Goal: Book appointment/travel/reservation: Book appointment/travel/reservation

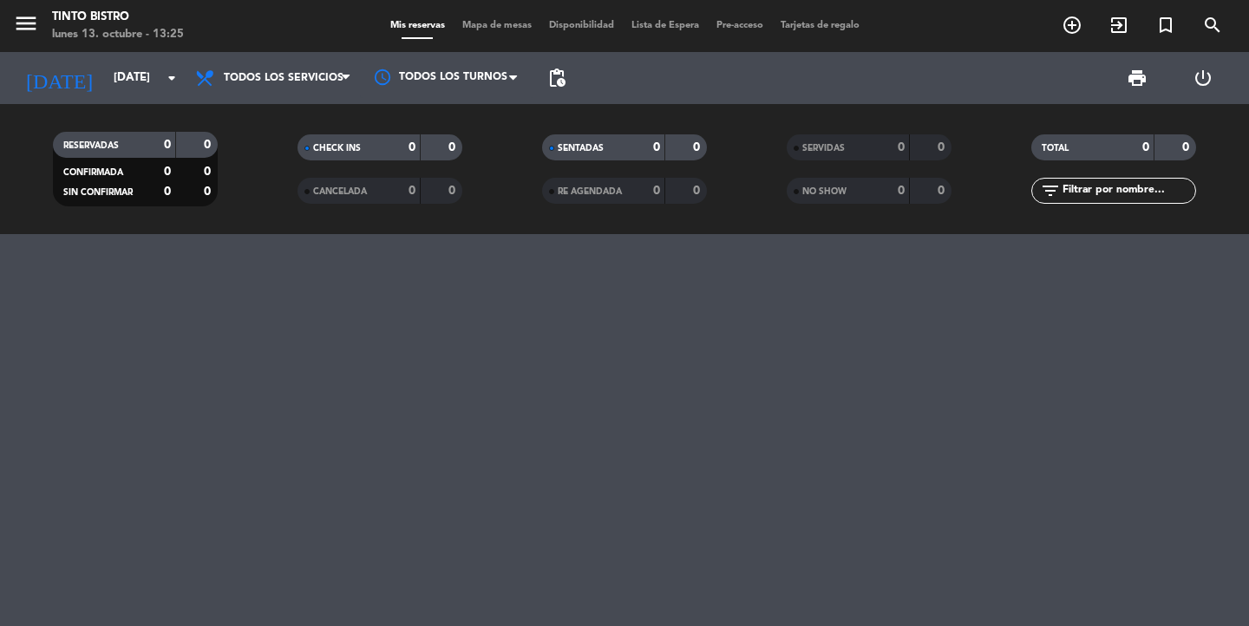
click at [105, 84] on input "[DATE]" at bounding box center [181, 77] width 153 height 31
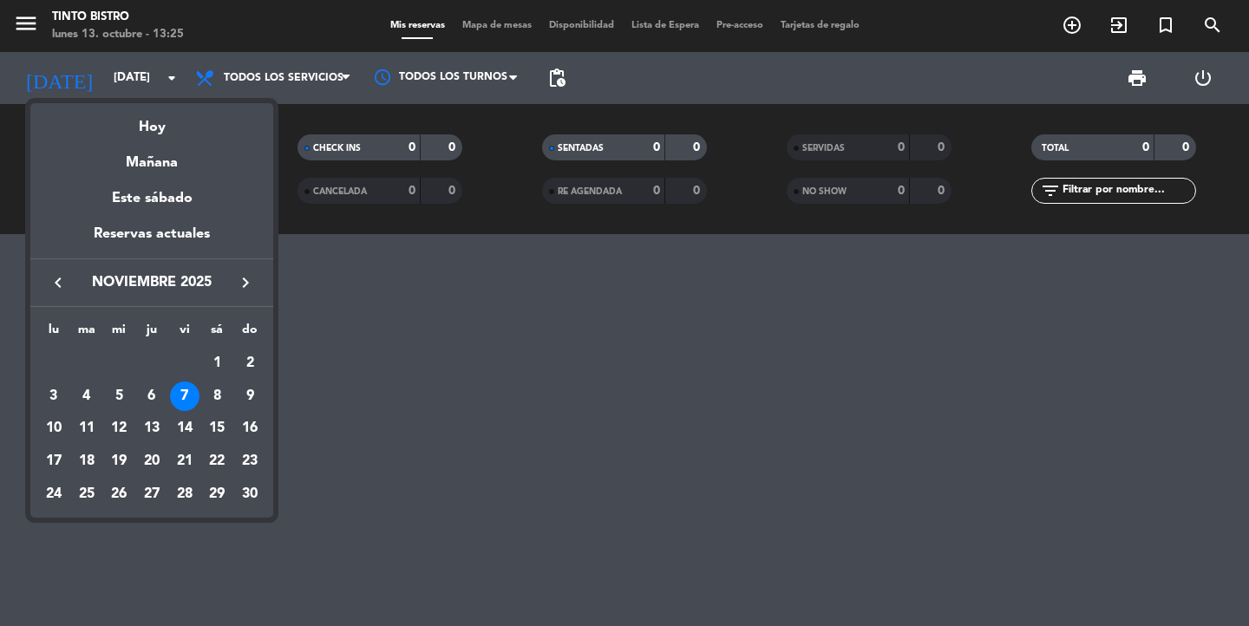
click at [100, 84] on div at bounding box center [624, 313] width 1249 height 626
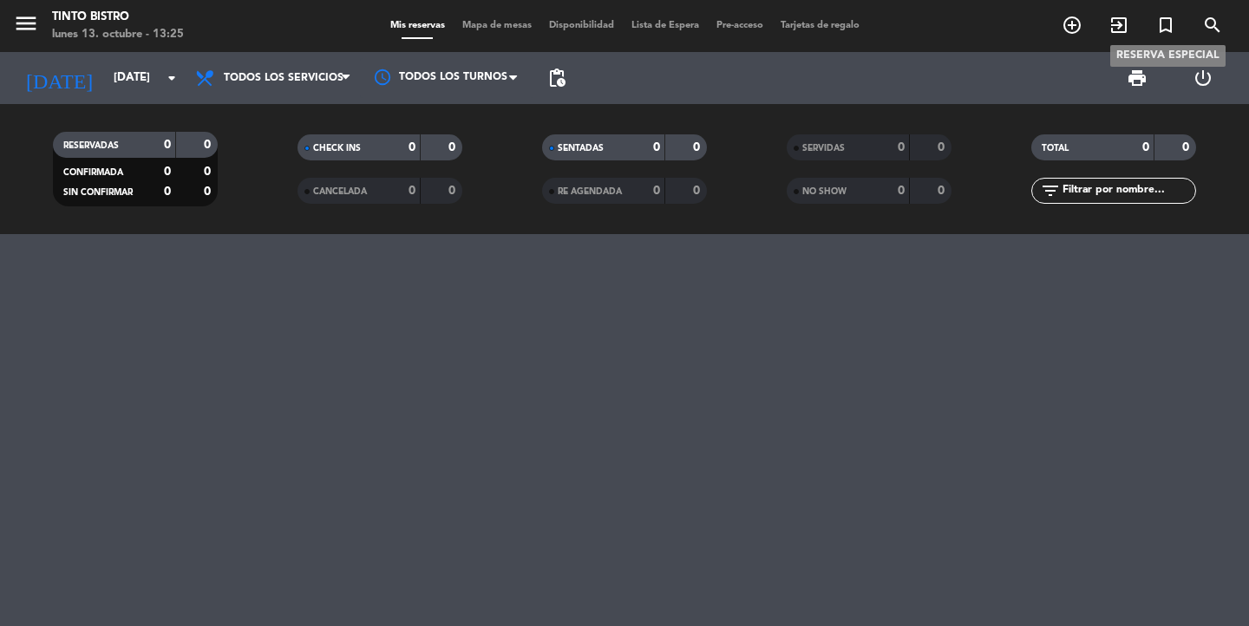
click at [1162, 26] on icon "turned_in_not" at bounding box center [1166, 25] width 21 height 21
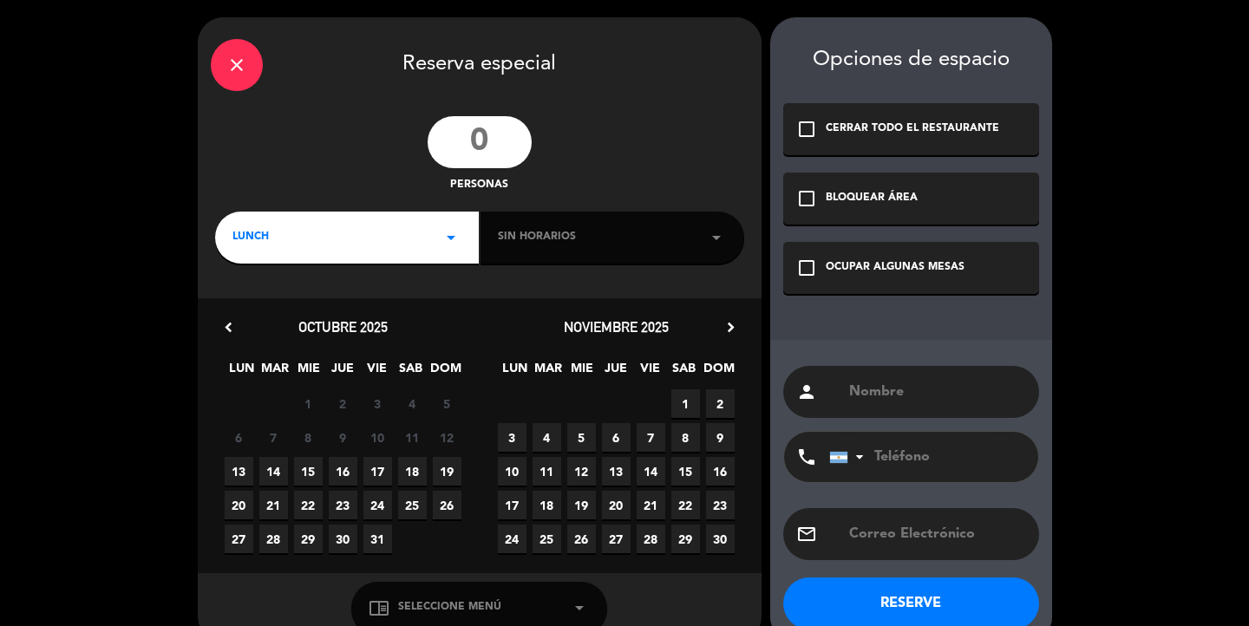
click at [489, 140] on input "number" at bounding box center [480, 142] width 104 height 52
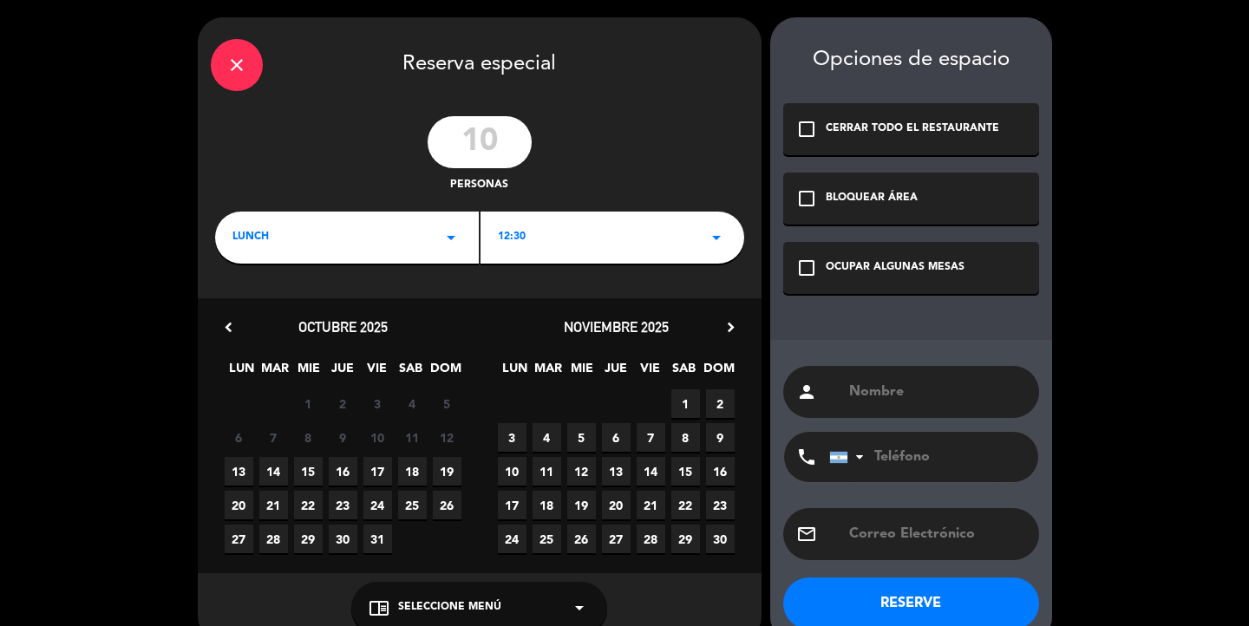
type input "10"
click at [281, 236] on div "LUNCH arrow_drop_down" at bounding box center [347, 238] width 264 height 52
click at [262, 312] on div "Cena" at bounding box center [347, 310] width 229 height 17
click at [534, 240] on div "18:30 arrow_drop_down" at bounding box center [613, 238] width 264 height 52
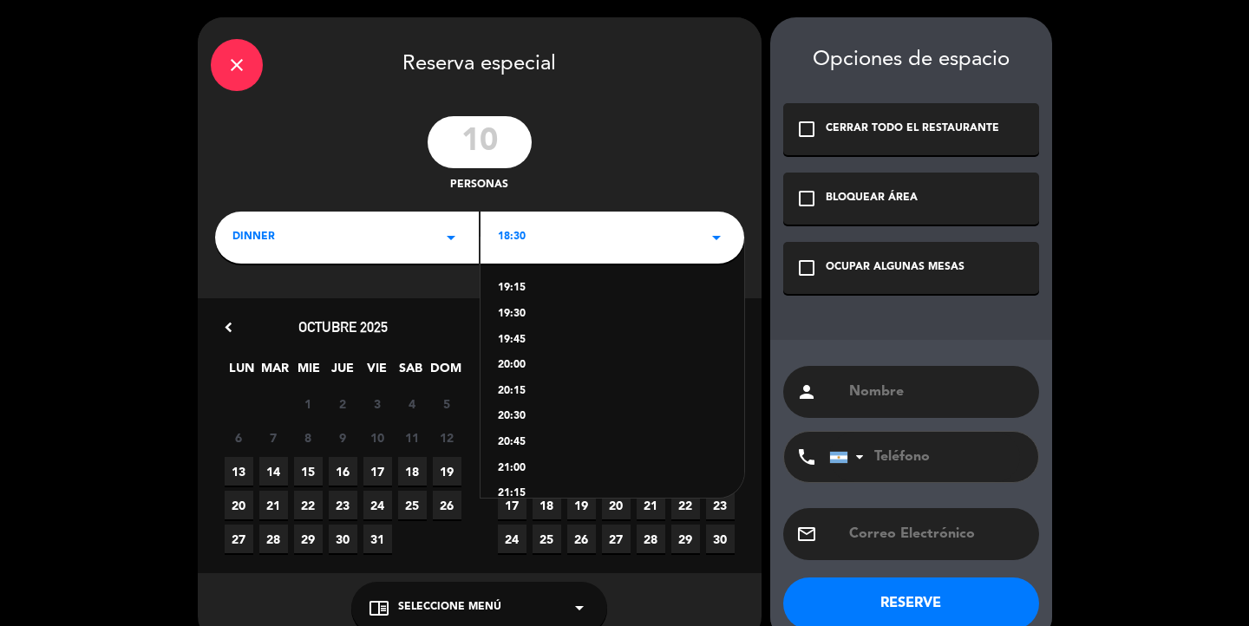
scroll to position [75, 0]
click at [518, 462] on div "21:00" at bounding box center [612, 467] width 229 height 17
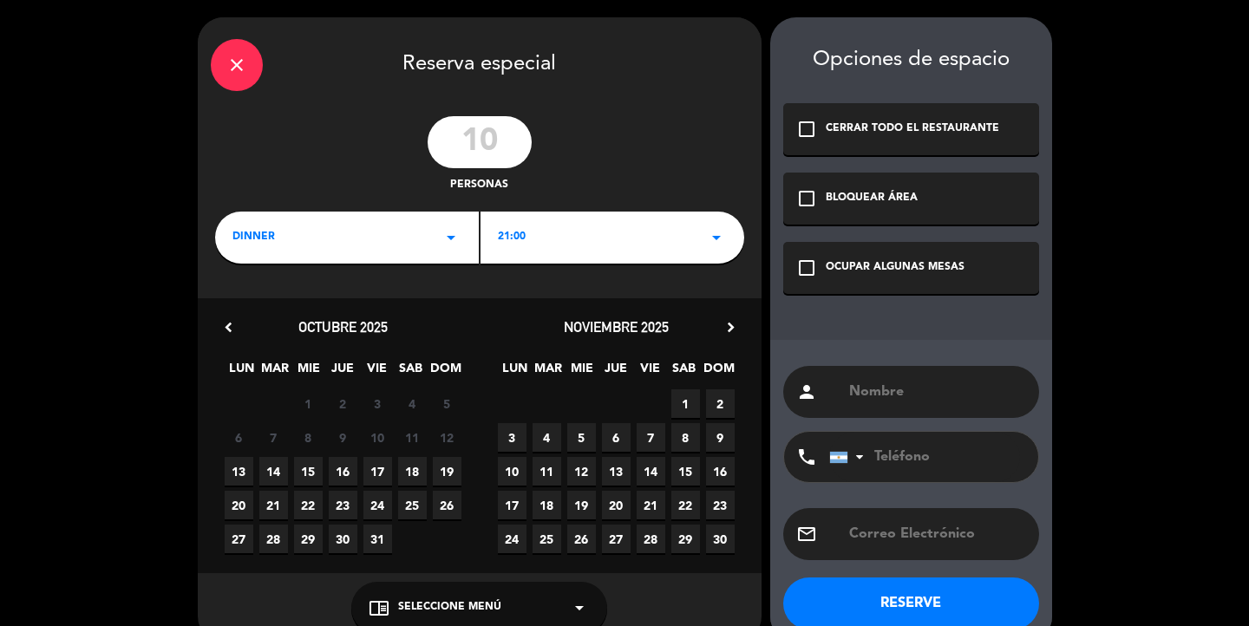
click at [657, 436] on span "7" at bounding box center [651, 437] width 29 height 29
click at [855, 266] on div "OCUPAR ALGUNAS MESAS" at bounding box center [895, 267] width 139 height 17
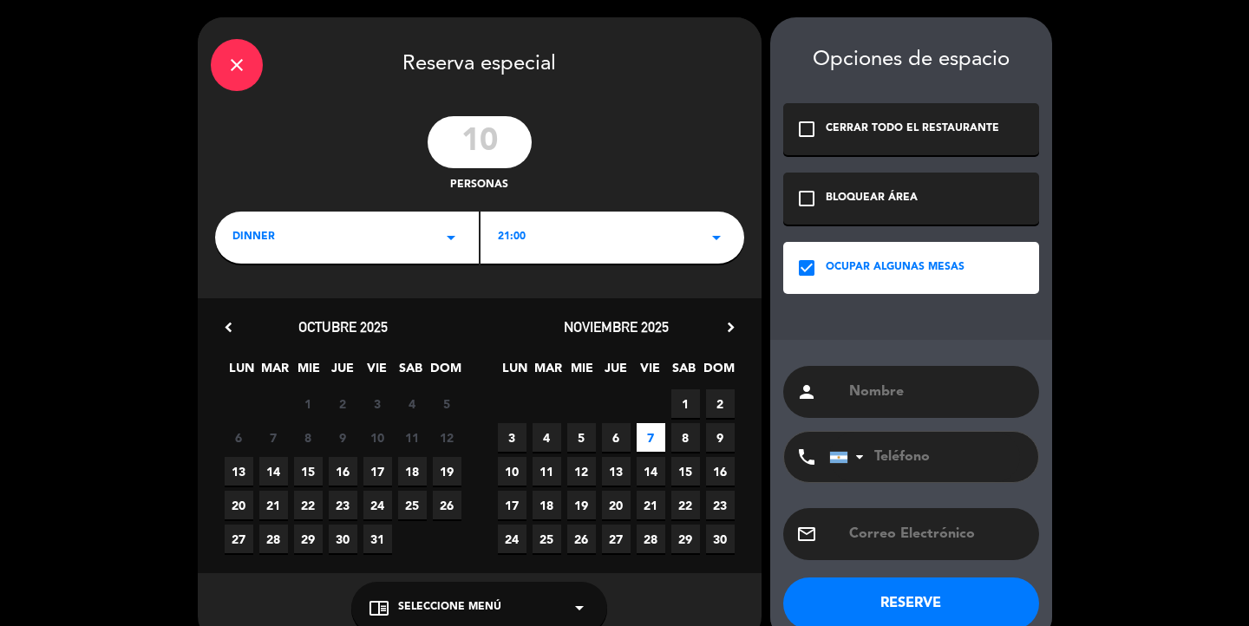
click at [521, 608] on div "chrome_reader_mode Seleccione Menú arrow_drop_down" at bounding box center [479, 608] width 256 height 52
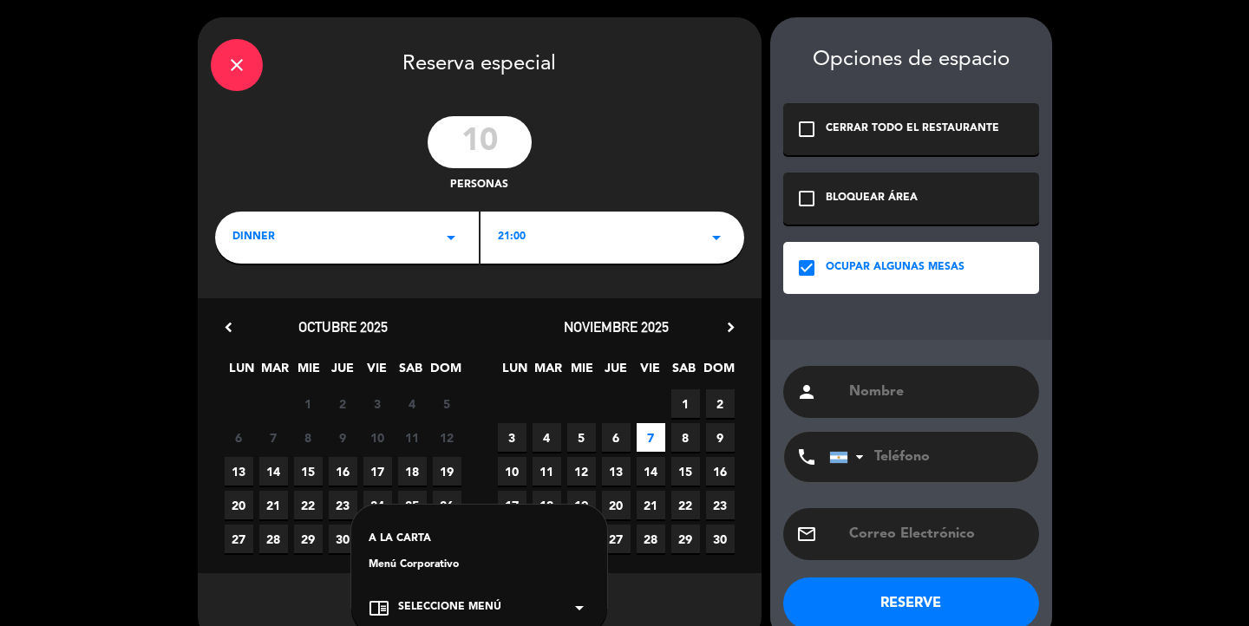
click at [403, 542] on div "A LA CARTA" at bounding box center [479, 539] width 221 height 17
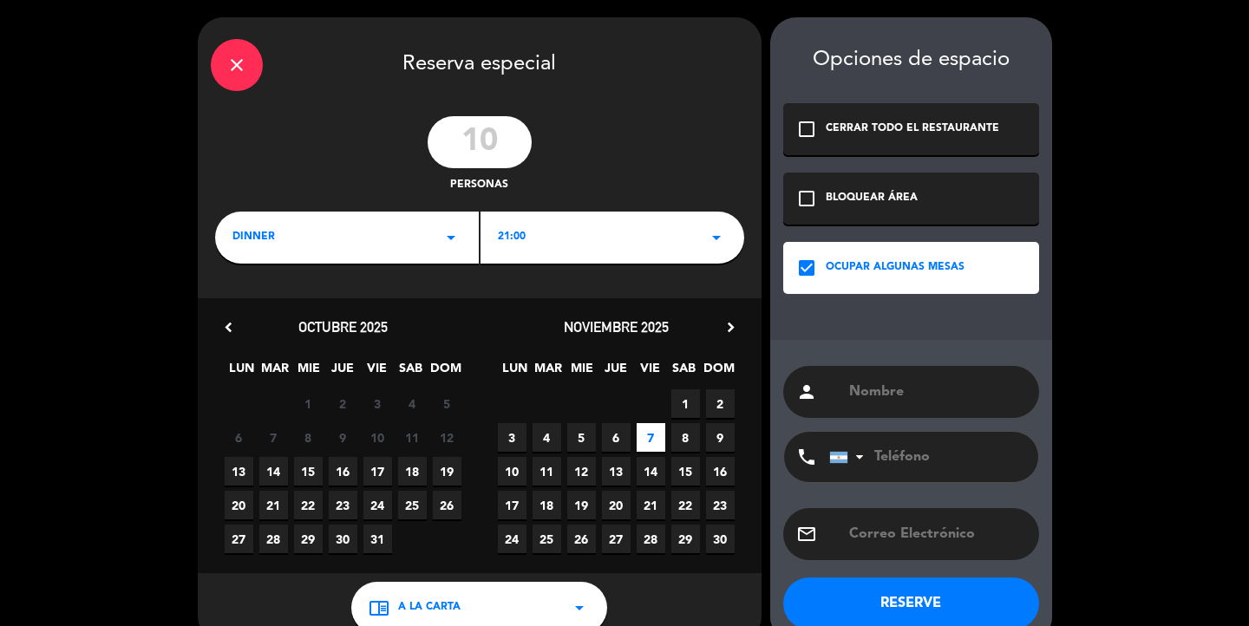
click at [890, 397] on input "text" at bounding box center [937, 392] width 179 height 24
paste input "Grupo REF"
type input "G"
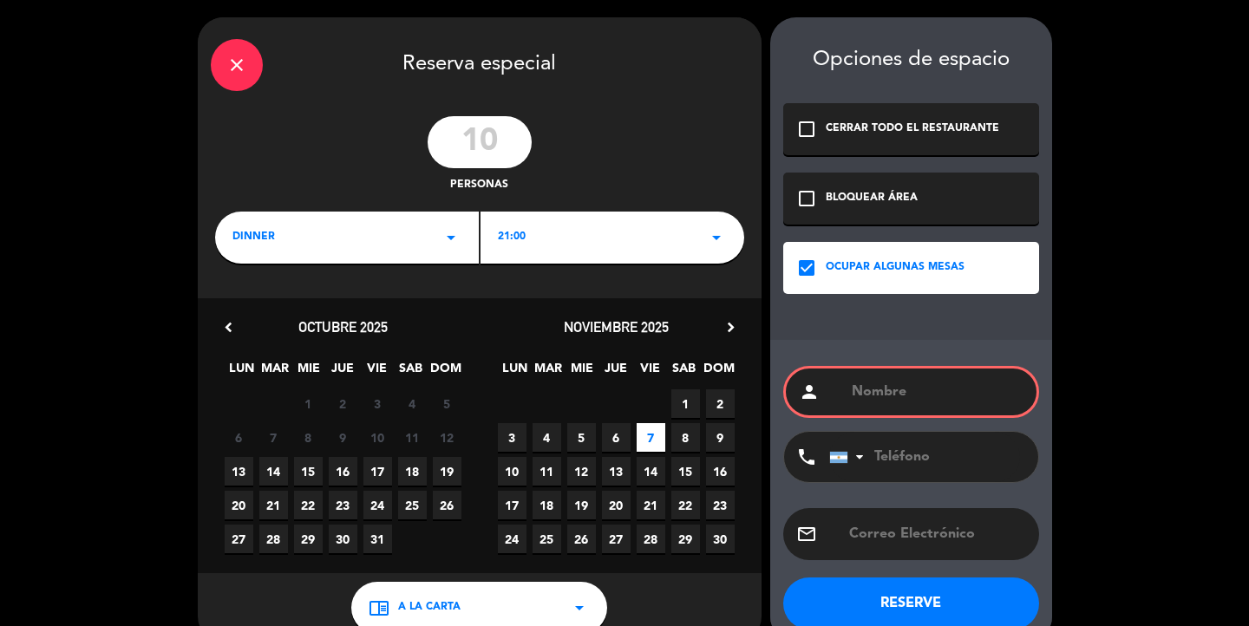
type input "g"
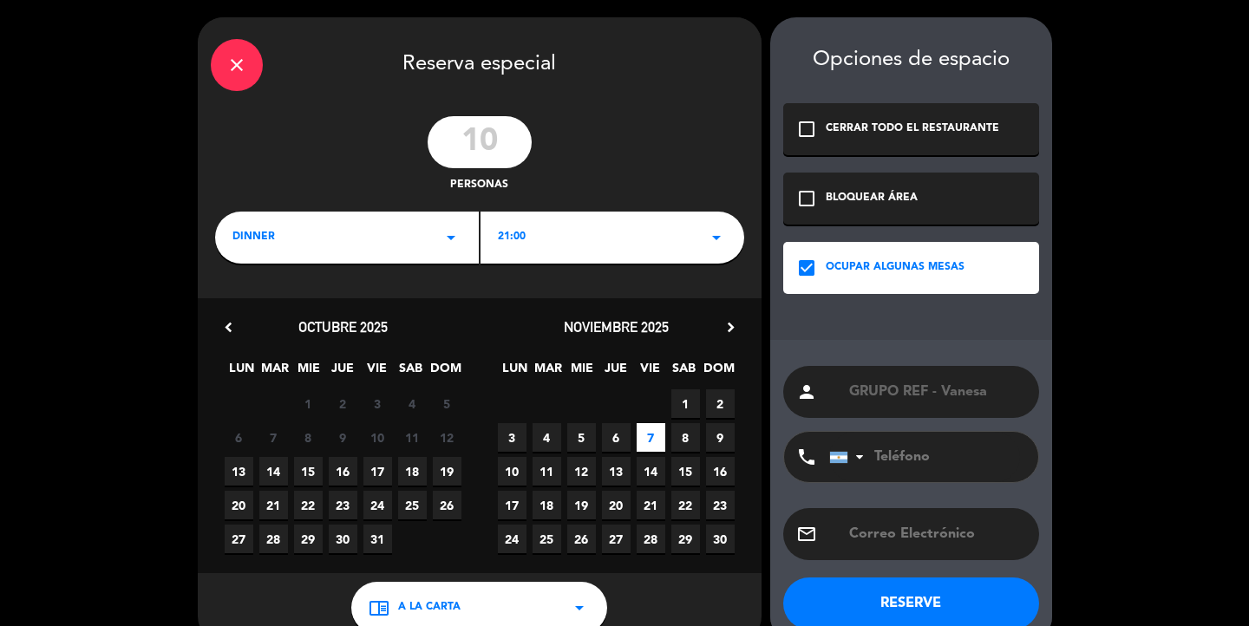
click at [999, 396] on input "GRUPO REF - Vanesa" at bounding box center [937, 392] width 179 height 24
type input "GRUPO REF - [PERSON_NAME]"
click at [906, 466] on input "tel" at bounding box center [924, 457] width 191 height 50
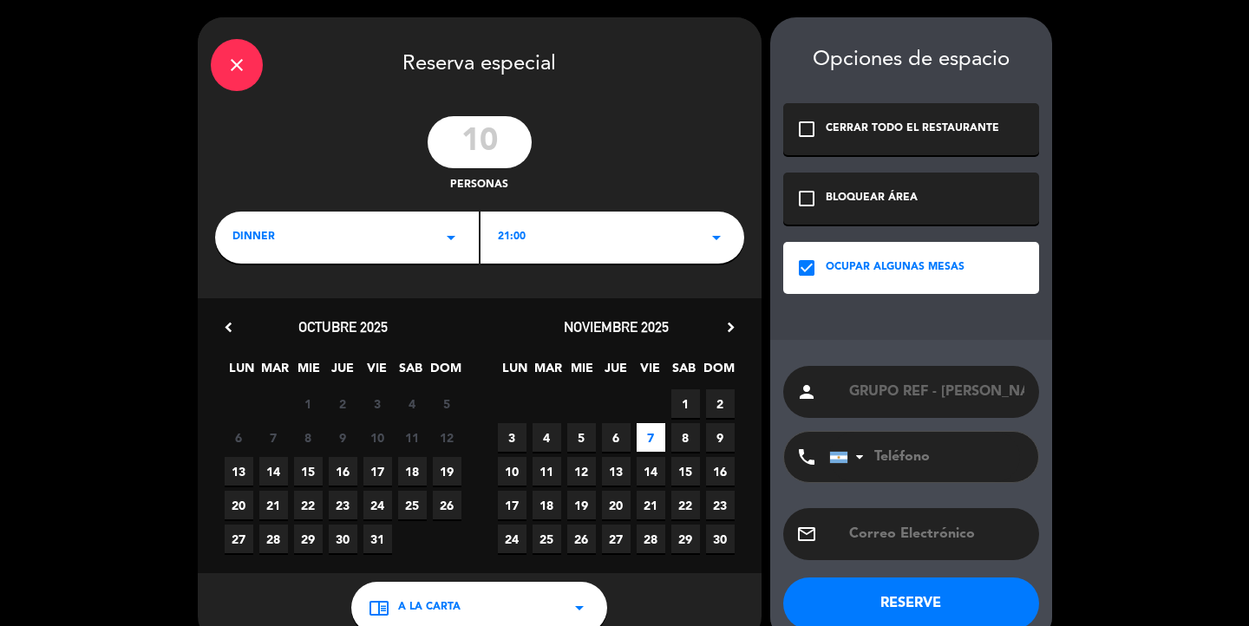
click at [910, 457] on input "tel" at bounding box center [924, 457] width 191 height 50
paste input "[PHONE_NUMBER]"
type input "[PHONE_NUMBER]"
click at [896, 529] on input "text" at bounding box center [937, 534] width 179 height 24
click at [915, 542] on input "text" at bounding box center [937, 534] width 179 height 24
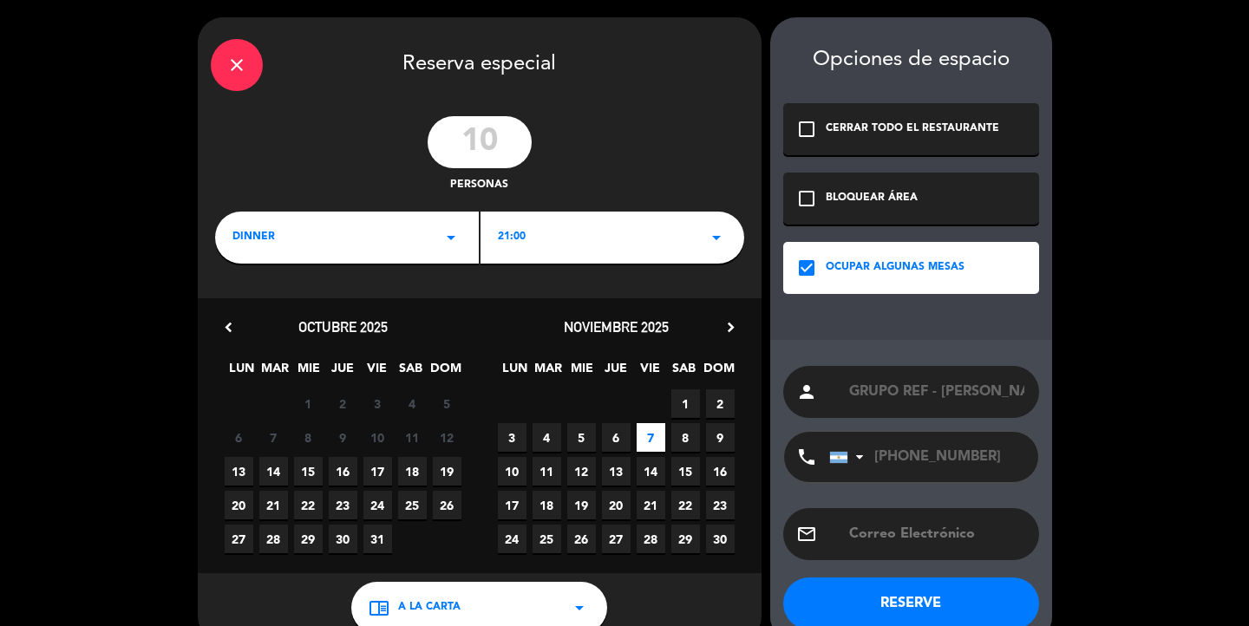
paste input "[EMAIL_ADDRESS][DOMAIN_NAME]"
type input "[EMAIL_ADDRESS][DOMAIN_NAME]"
click at [909, 603] on button "RESERVE" at bounding box center [911, 604] width 256 height 52
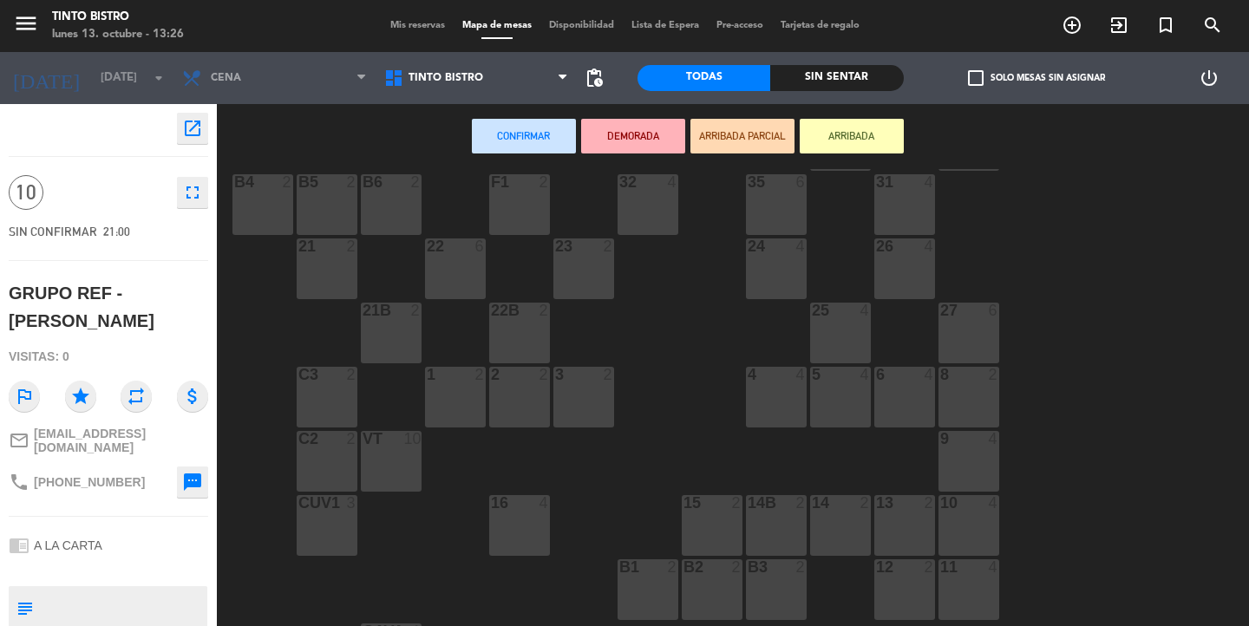
scroll to position [212, 0]
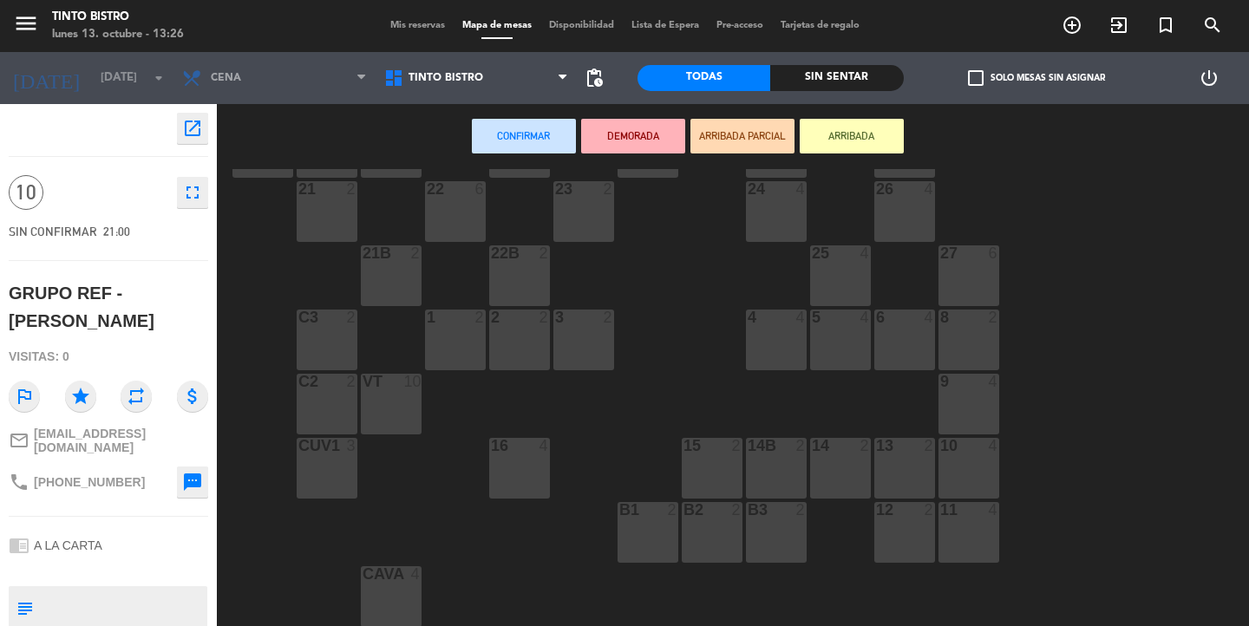
click at [394, 404] on div "VT 10" at bounding box center [391, 404] width 61 height 61
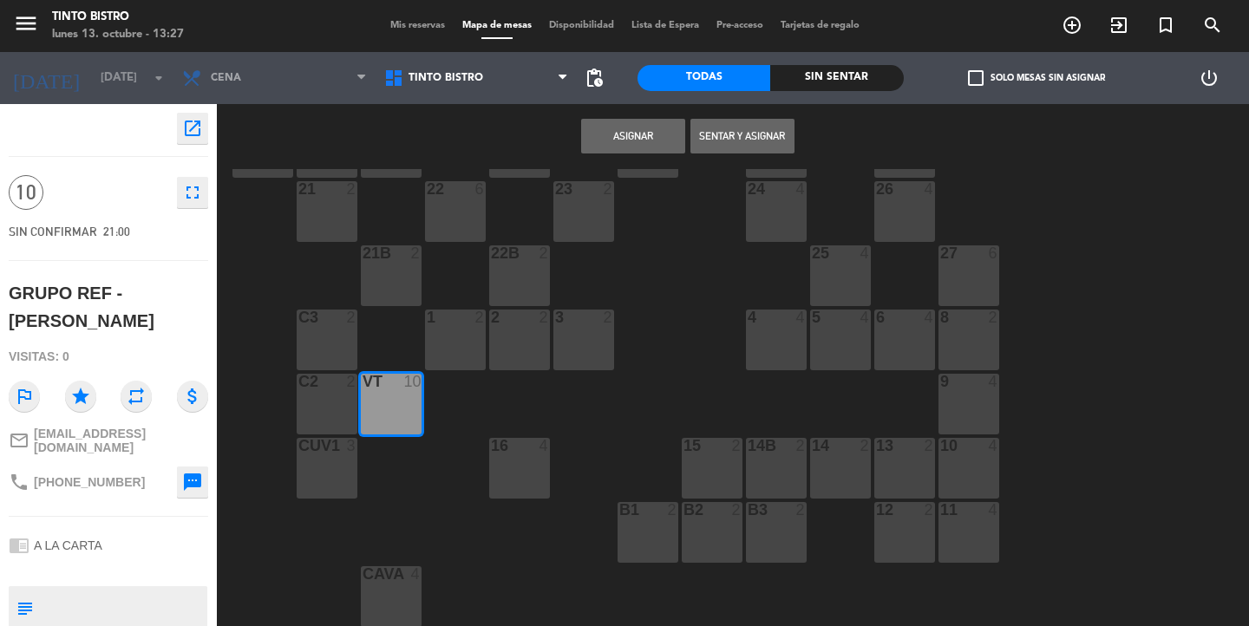
click at [629, 138] on button "Asignar" at bounding box center [633, 136] width 104 height 35
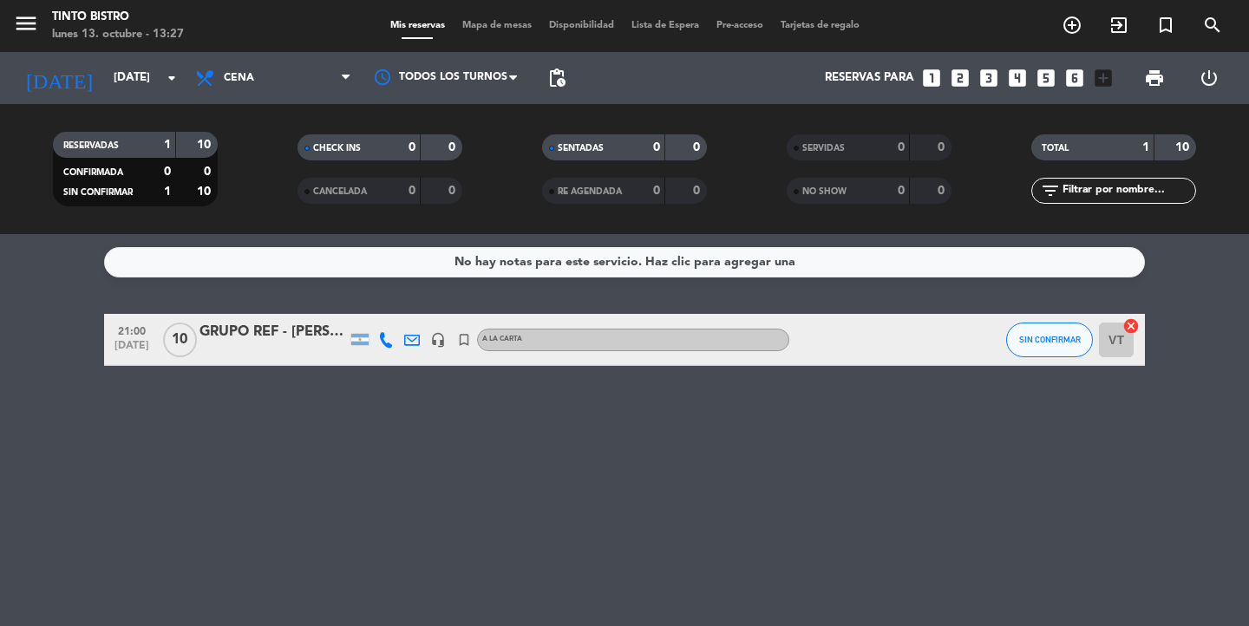
click at [851, 345] on div at bounding box center [868, 339] width 156 height 51
click at [259, 334] on div "GRUPO REF - [PERSON_NAME]" at bounding box center [273, 332] width 147 height 23
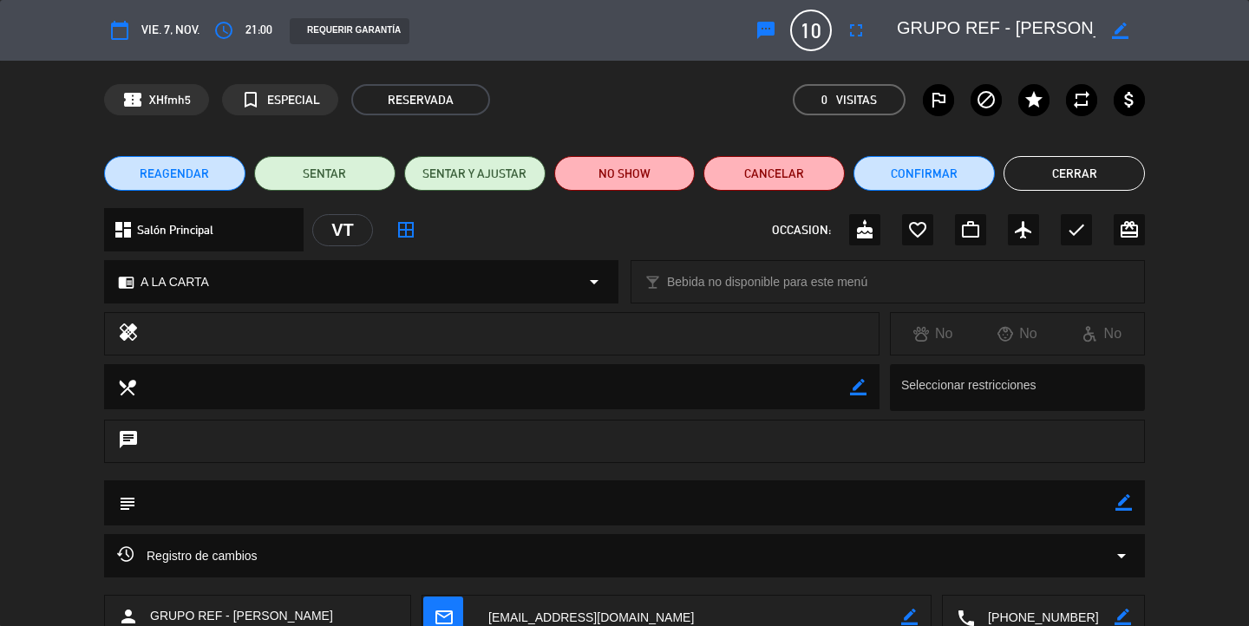
click at [374, 37] on div "REQUERIR GARANTÍA" at bounding box center [350, 31] width 120 height 26
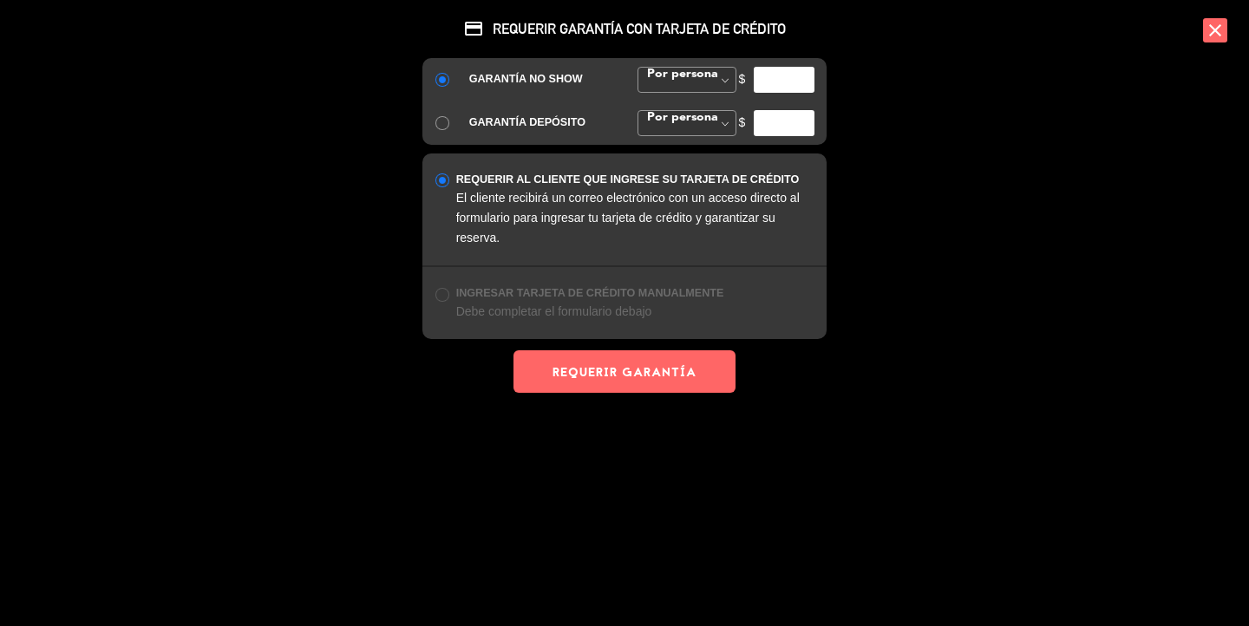
click at [783, 82] on input "number" at bounding box center [784, 80] width 61 height 26
type input "300000"
click at [676, 75] on span "Por persona" at bounding box center [680, 74] width 75 height 12
click at [682, 108] on div "GARANTÍA NO SHOW Por persona Monto Fijo Por persona Por persona Monto Fijo $ 30…" at bounding box center [625, 101] width 404 height 87
click at [650, 382] on button "REQUERIR GARANTÍA" at bounding box center [625, 372] width 222 height 43
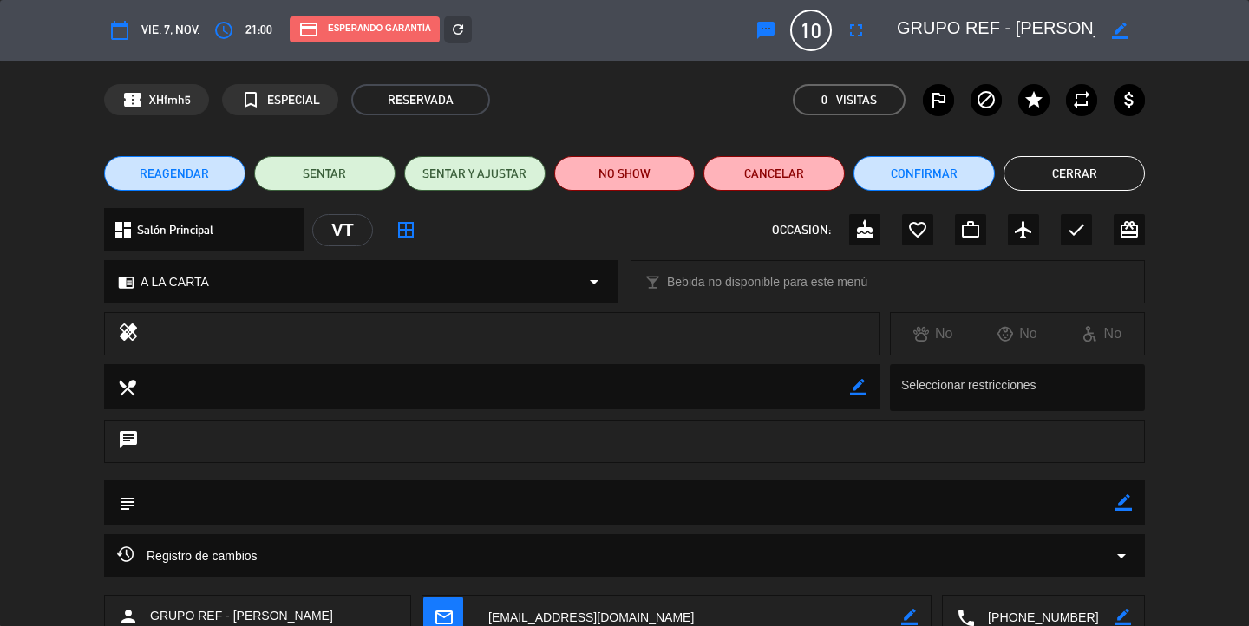
scroll to position [117, 0]
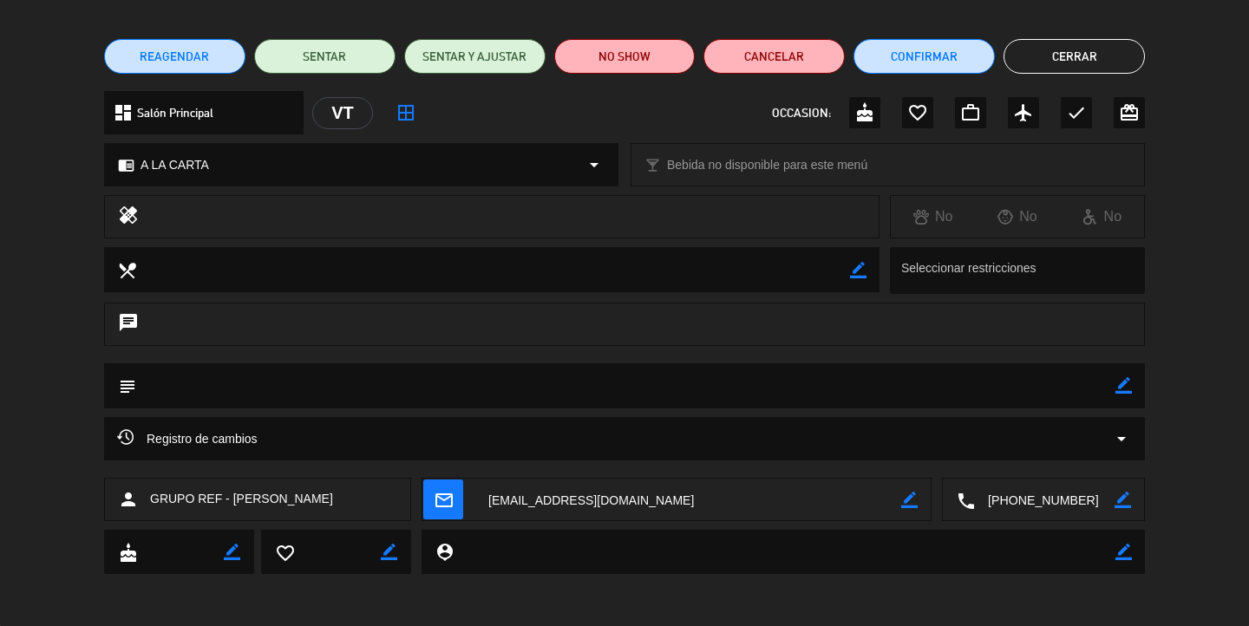
click at [1038, 285] on ng-select "Seleccionar restricciones" at bounding box center [1017, 270] width 255 height 47
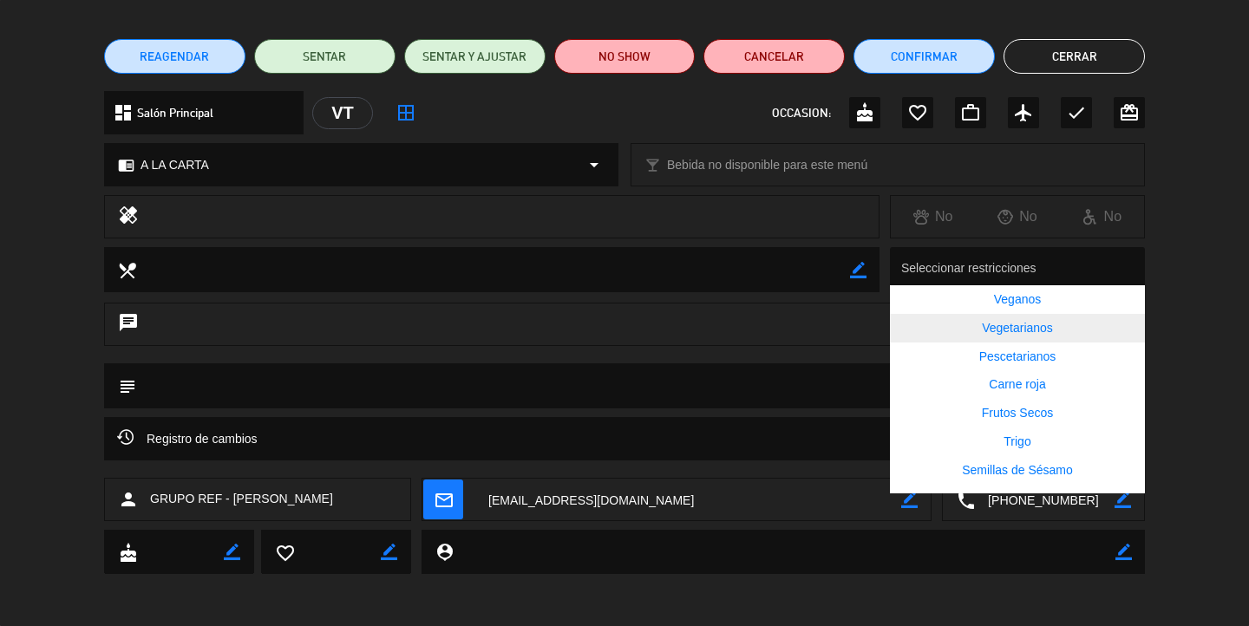
click at [1036, 334] on span "Vegetarianos" at bounding box center [1017, 328] width 71 height 14
click at [263, 269] on textarea at bounding box center [493, 269] width 714 height 44
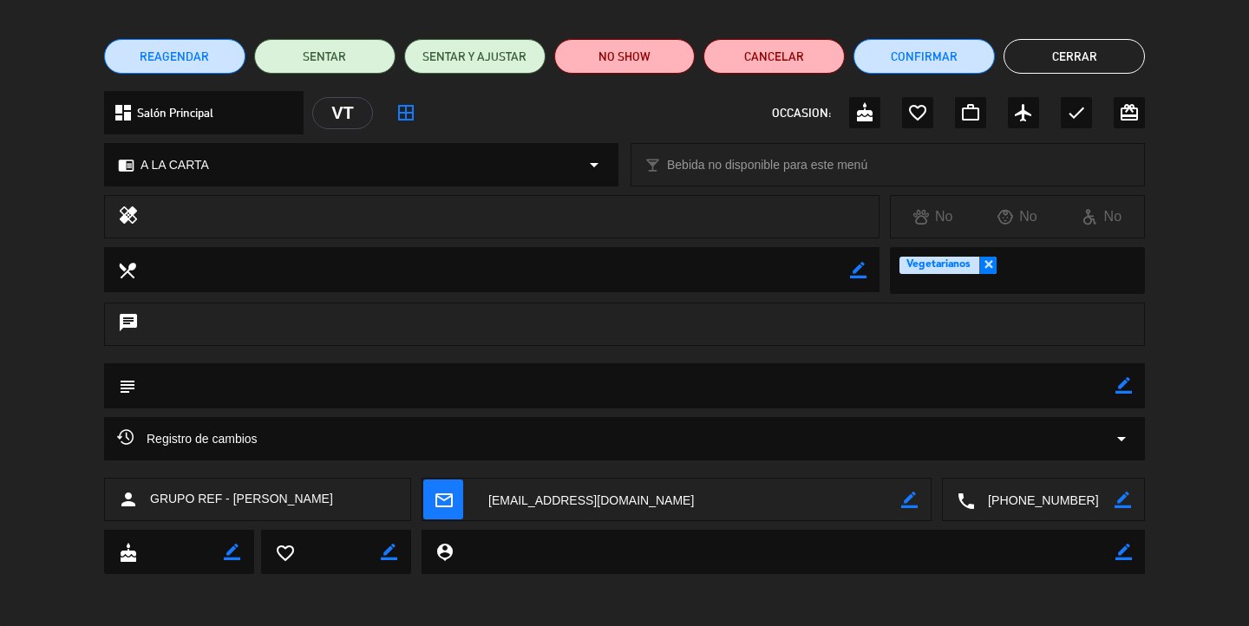
click at [426, 276] on textarea at bounding box center [493, 269] width 714 height 44
click at [869, 272] on div "local_dining border_color" at bounding box center [492, 269] width 776 height 45
click at [855, 271] on icon "border_color" at bounding box center [858, 270] width 16 height 16
type textarea "1 vegetariano en el grupo."
click at [487, 397] on textarea at bounding box center [626, 386] width 980 height 44
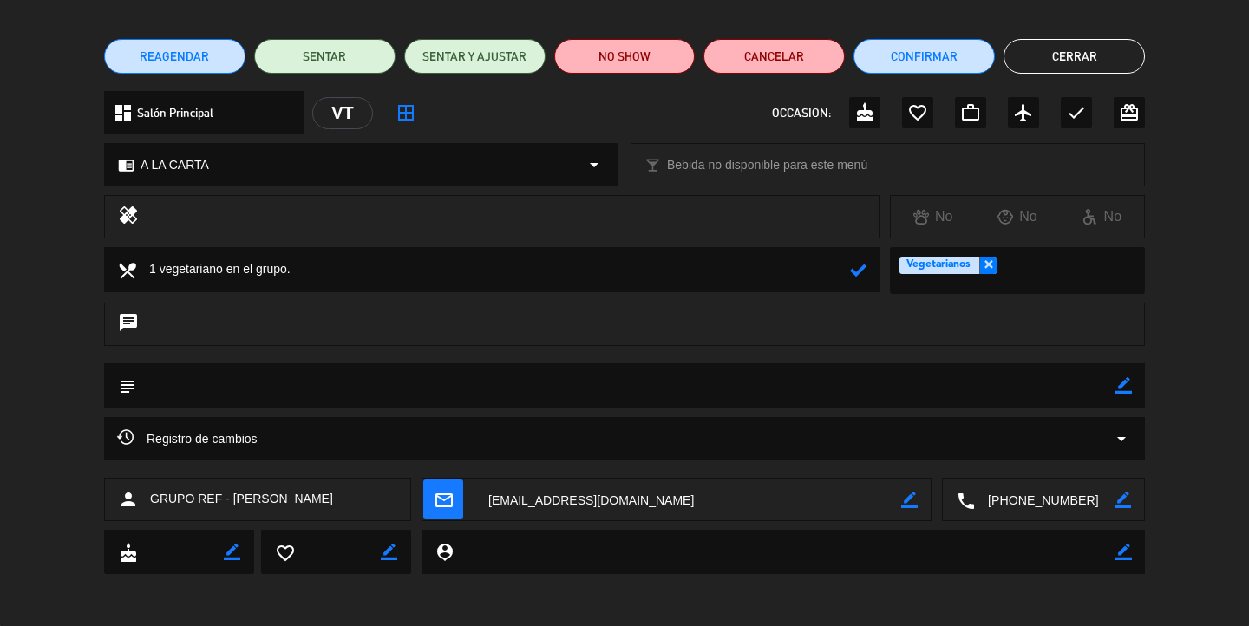
click at [1130, 393] on icon "border_color" at bounding box center [1124, 385] width 16 height 16
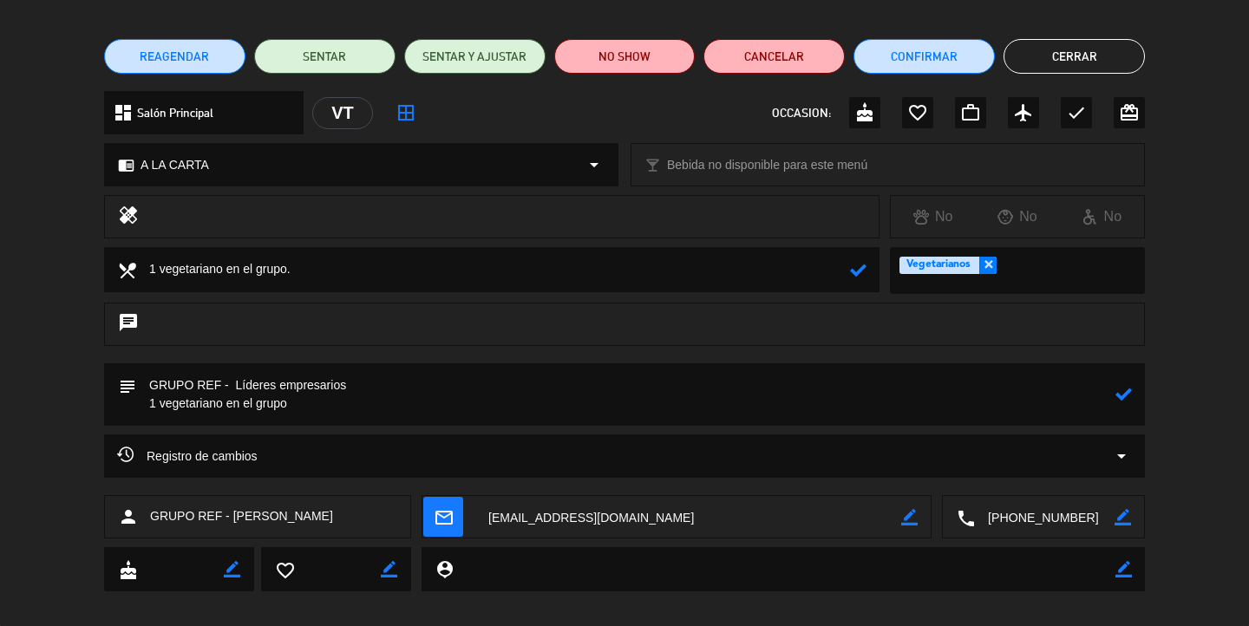
type textarea "GRUPO REF - Líderes empresarios 1 vegetariano en el grupo"
click at [1125, 398] on icon at bounding box center [1124, 394] width 16 height 16
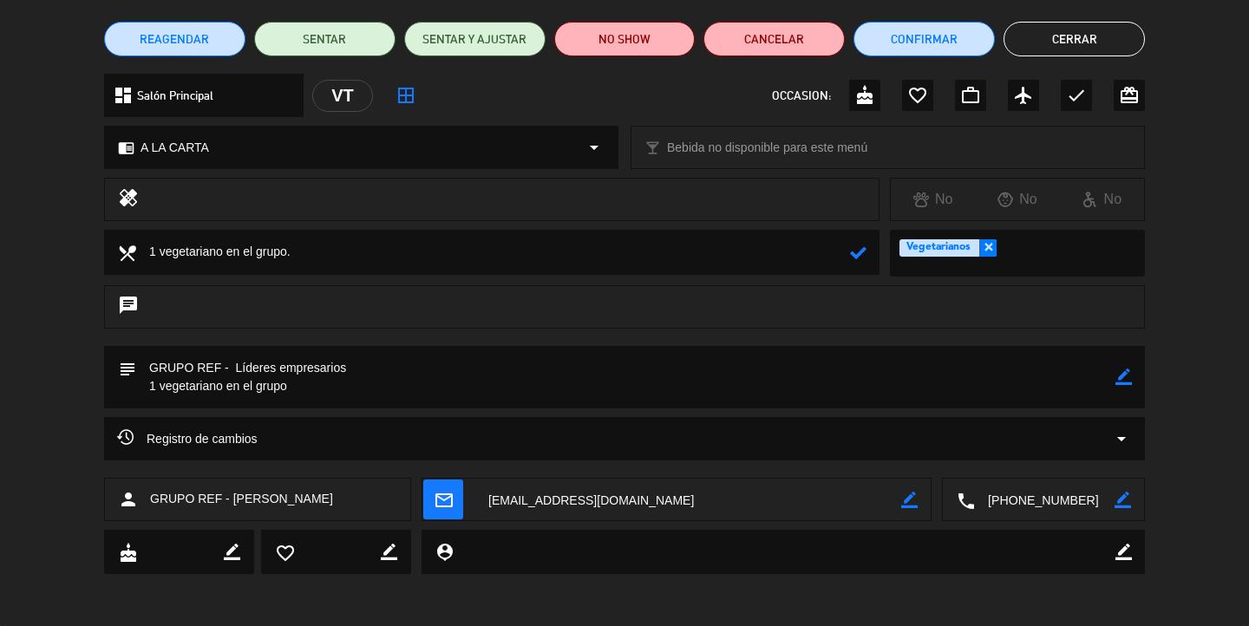
click at [1124, 556] on icon "border_color" at bounding box center [1124, 552] width 16 height 16
click at [469, 561] on textarea at bounding box center [785, 552] width 662 height 44
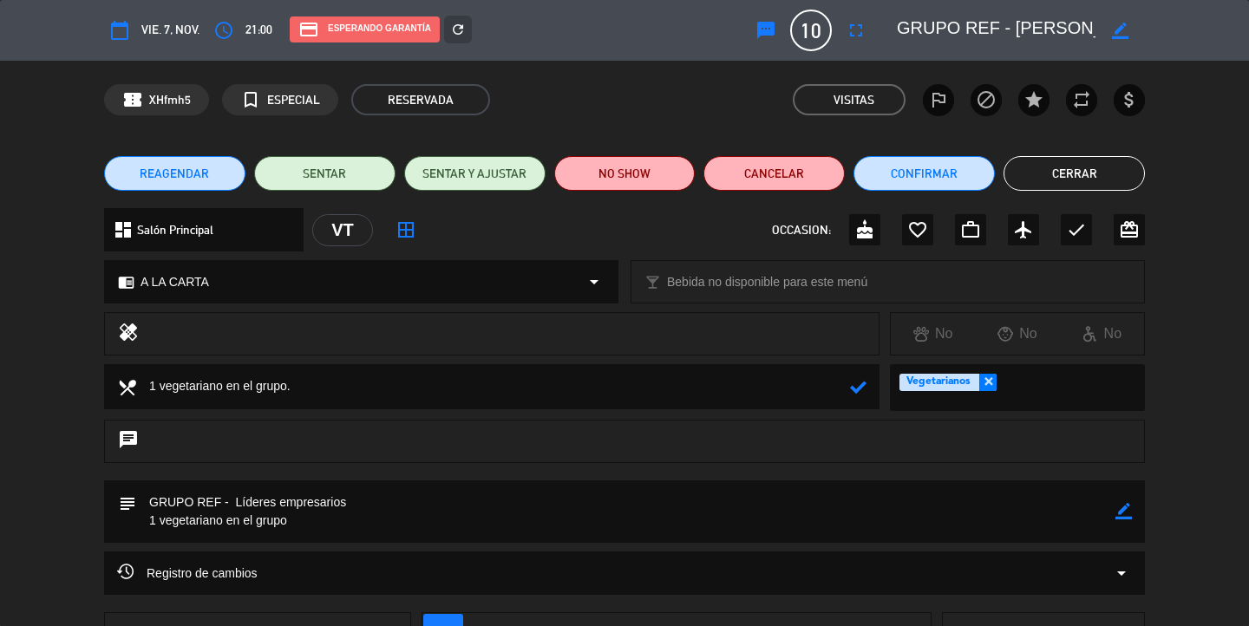
click at [1098, 177] on button "Cerrar" at bounding box center [1074, 173] width 141 height 35
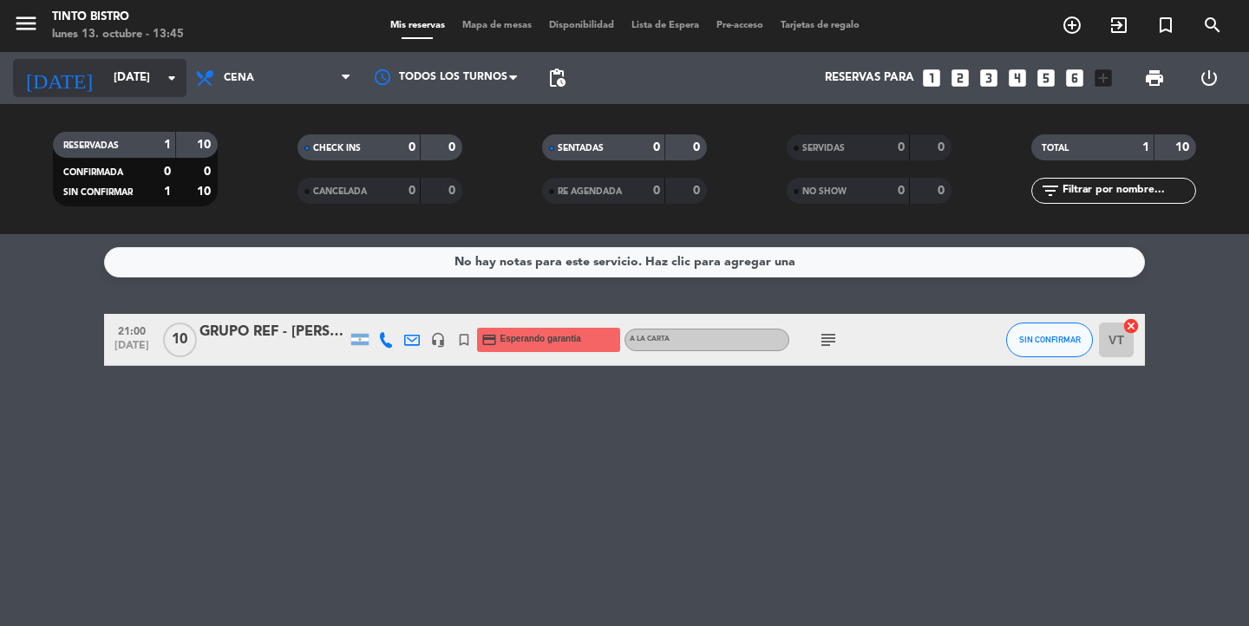
click at [141, 81] on input "[DATE]" at bounding box center [181, 77] width 153 height 31
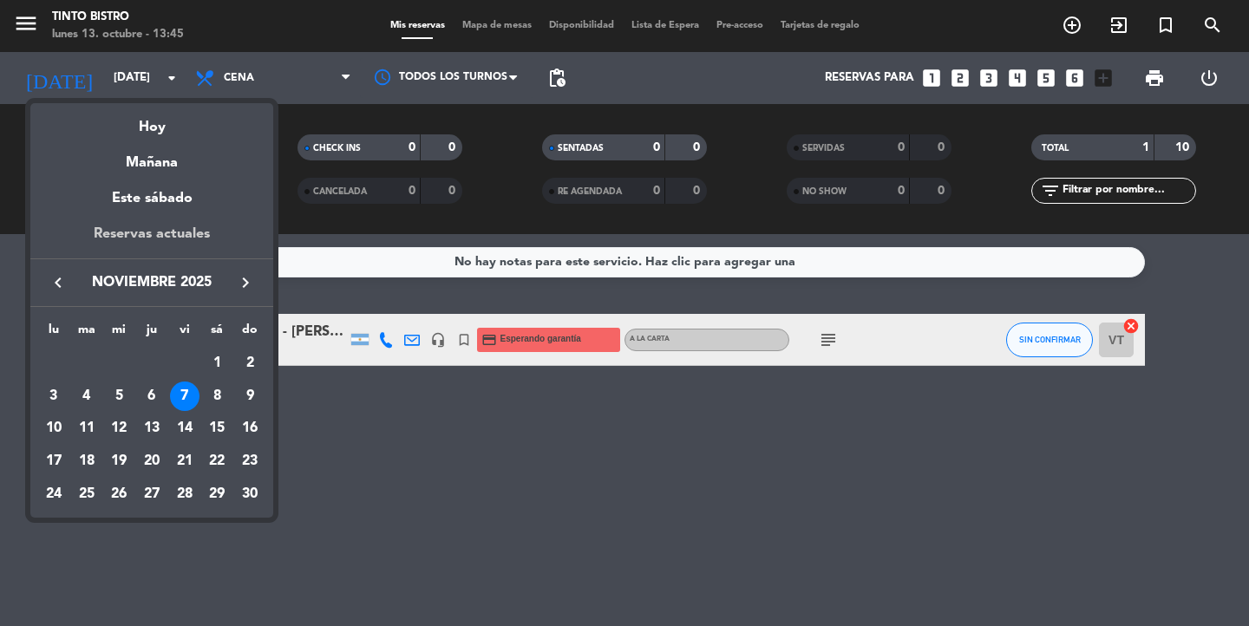
click at [168, 238] on div "Reservas actuales" at bounding box center [151, 241] width 243 height 36
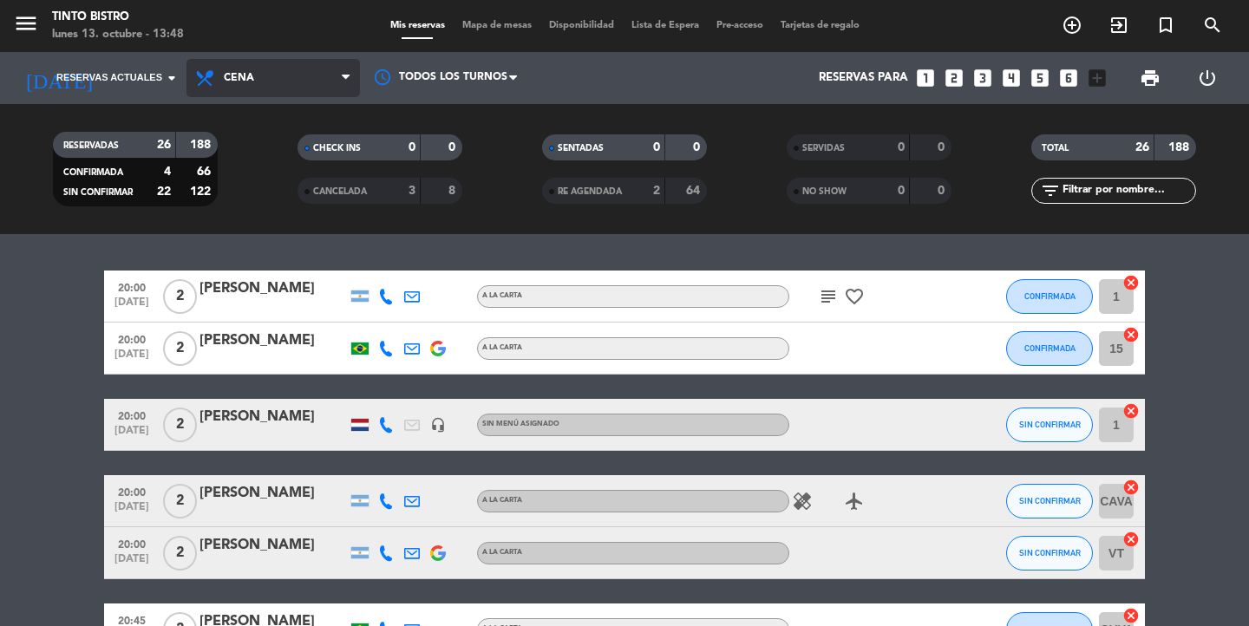
click at [273, 69] on span "Cena" at bounding box center [274, 78] width 174 height 38
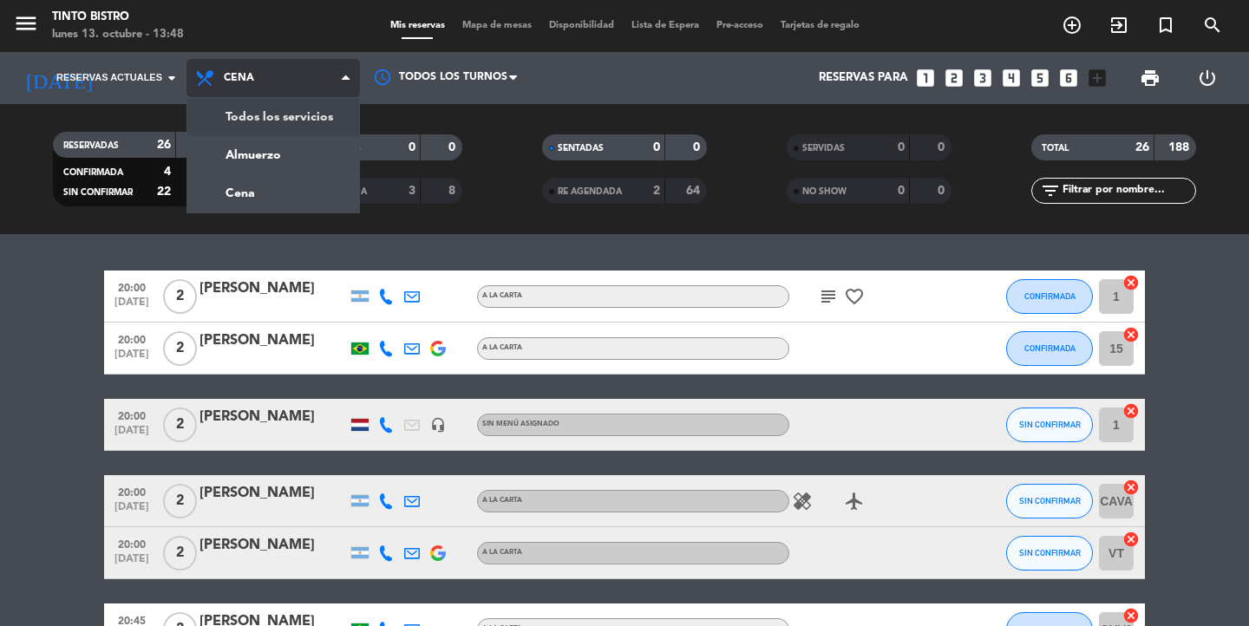
click at [262, 113] on div "menu Tinto Bistro lunes 13. octubre - 13:48 Mis reservas Mapa de mesas Disponib…" at bounding box center [624, 117] width 1249 height 234
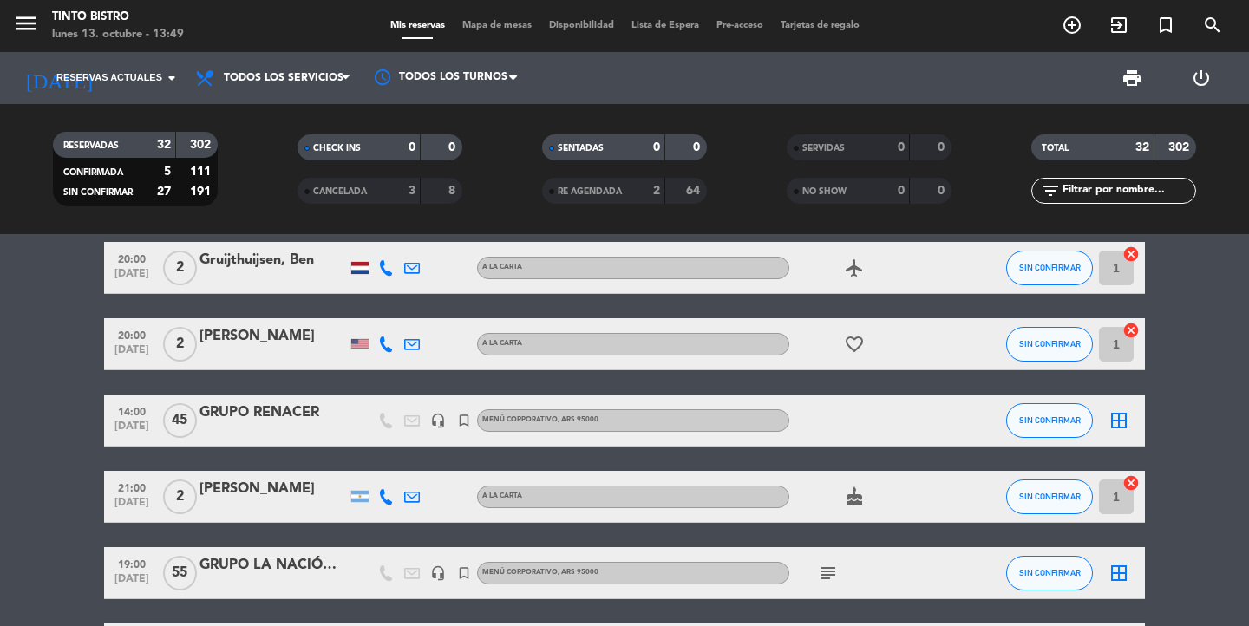
scroll to position [831, 0]
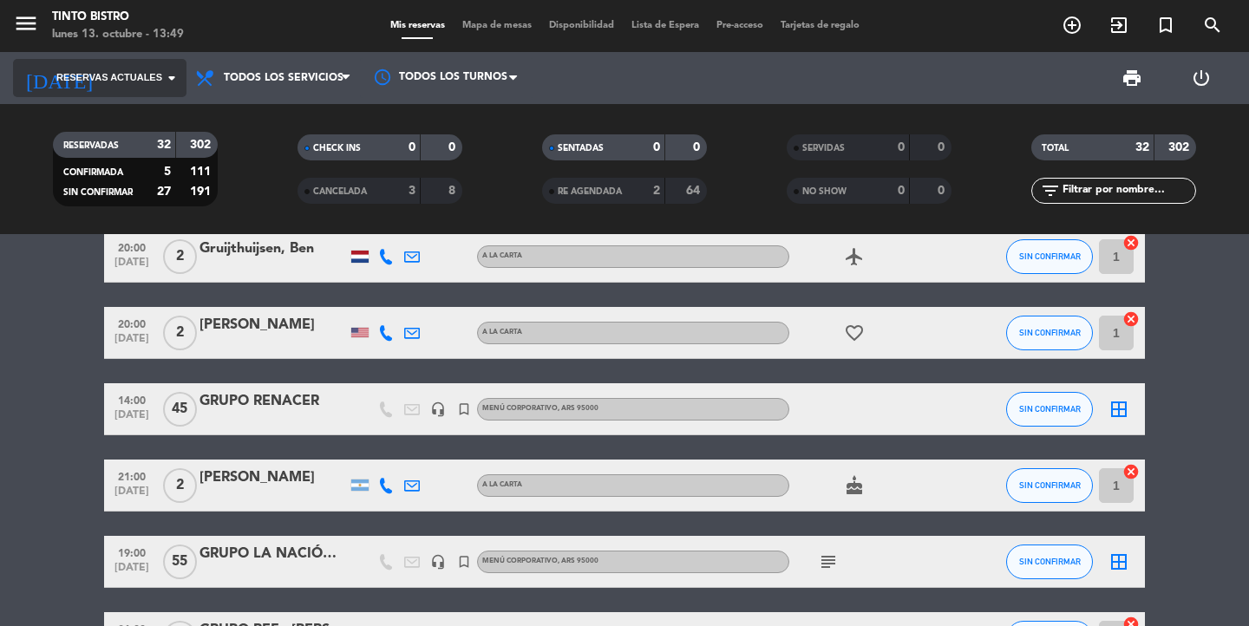
click at [141, 81] on span "Reservas actuales" at bounding box center [109, 78] width 106 height 16
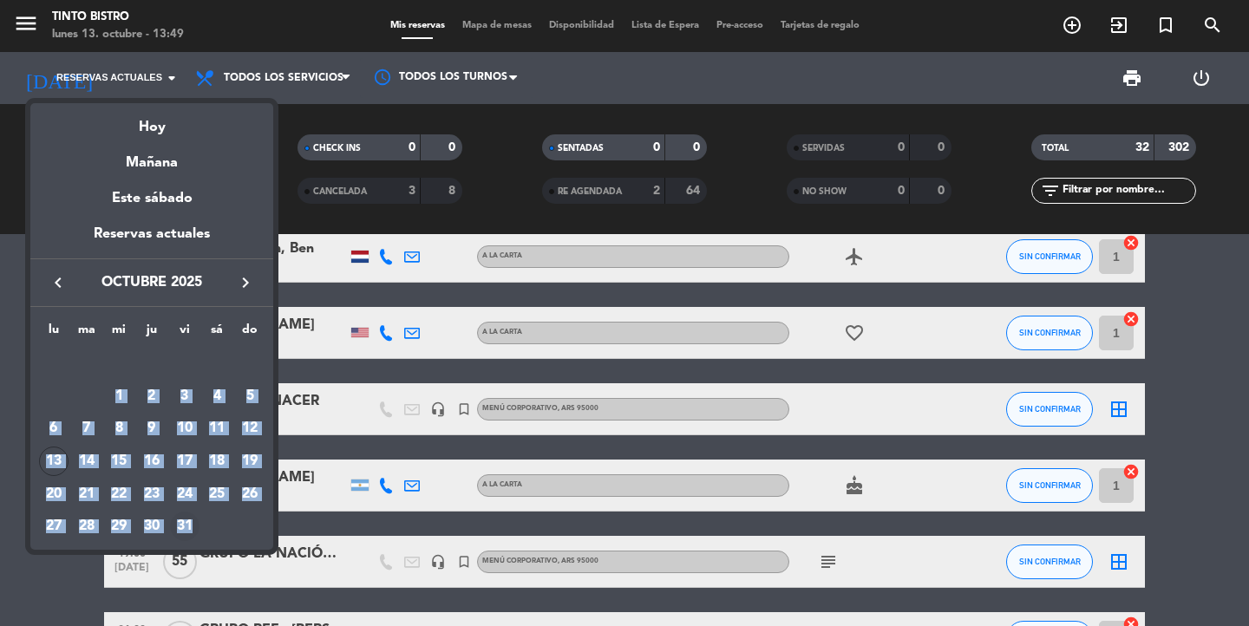
drag, startPoint x: 115, startPoint y: 394, endPoint x: 188, endPoint y: 530, distance: 154.5
click at [188, 530] on tbody "[DATE] 2 3 4 5 6 7 8 9 10 11 12 13 14 15 16 17 18 19 20 21 22 23 24 25 26 27 28…" at bounding box center [151, 445] width 229 height 196
click at [188, 530] on div "31" at bounding box center [184, 526] width 29 height 29
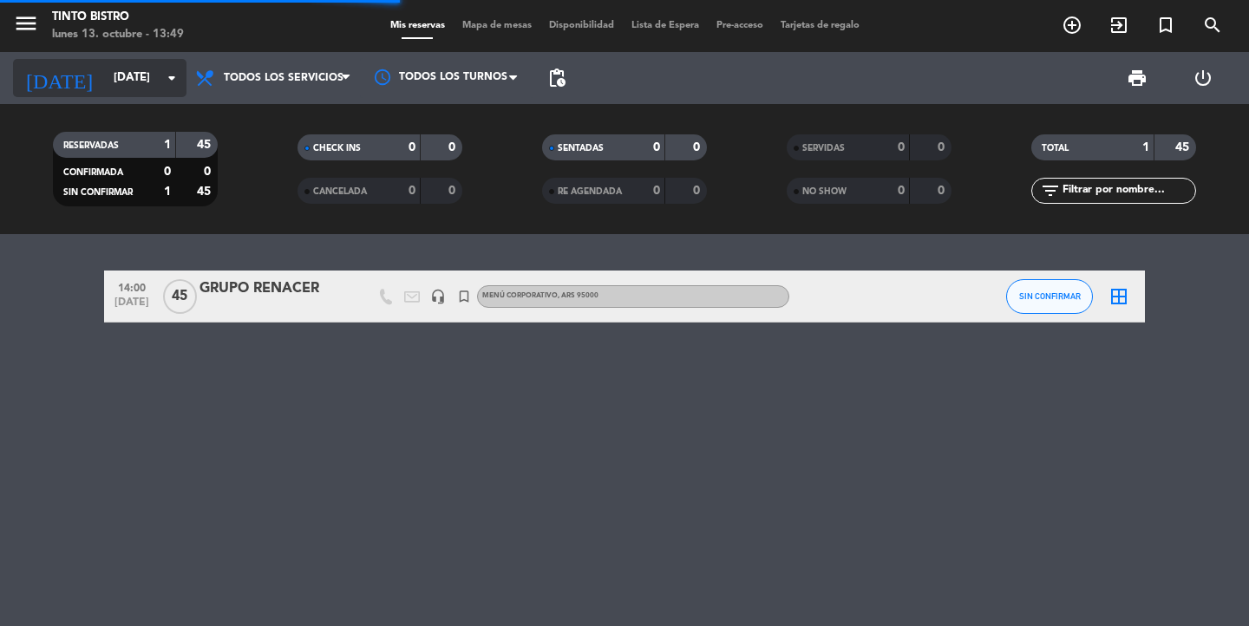
scroll to position [0, 0]
click at [168, 82] on icon "arrow_drop_down" at bounding box center [171, 78] width 21 height 21
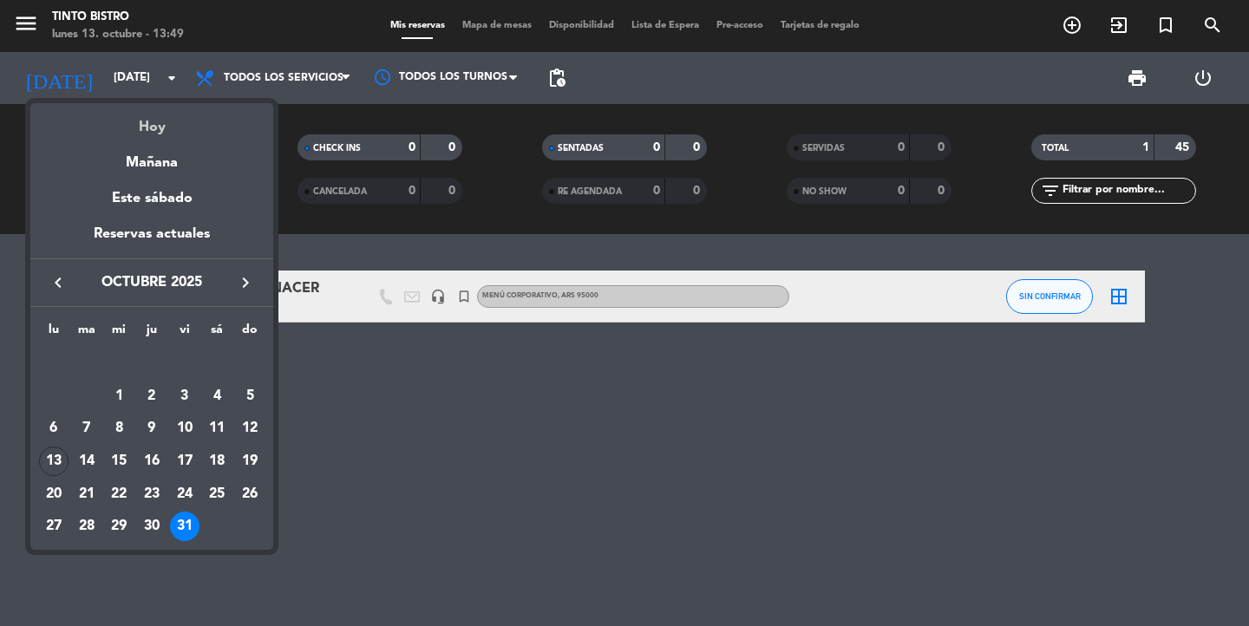
click at [162, 129] on div "Hoy" at bounding box center [151, 121] width 243 height 36
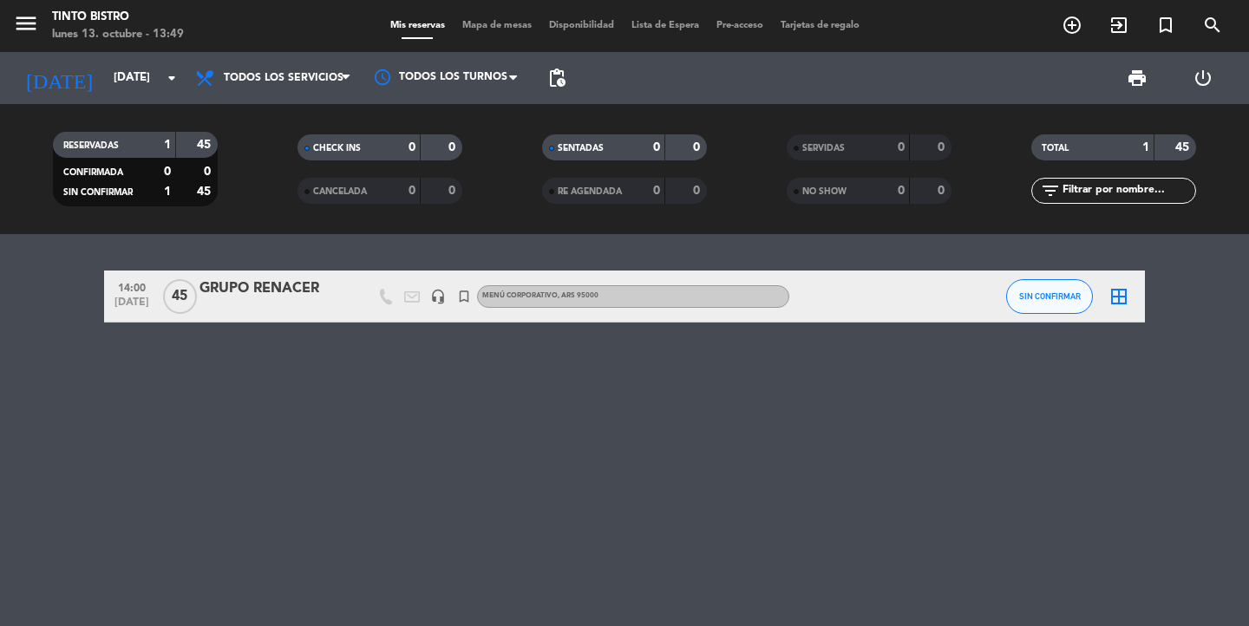
type input "[DATE]"
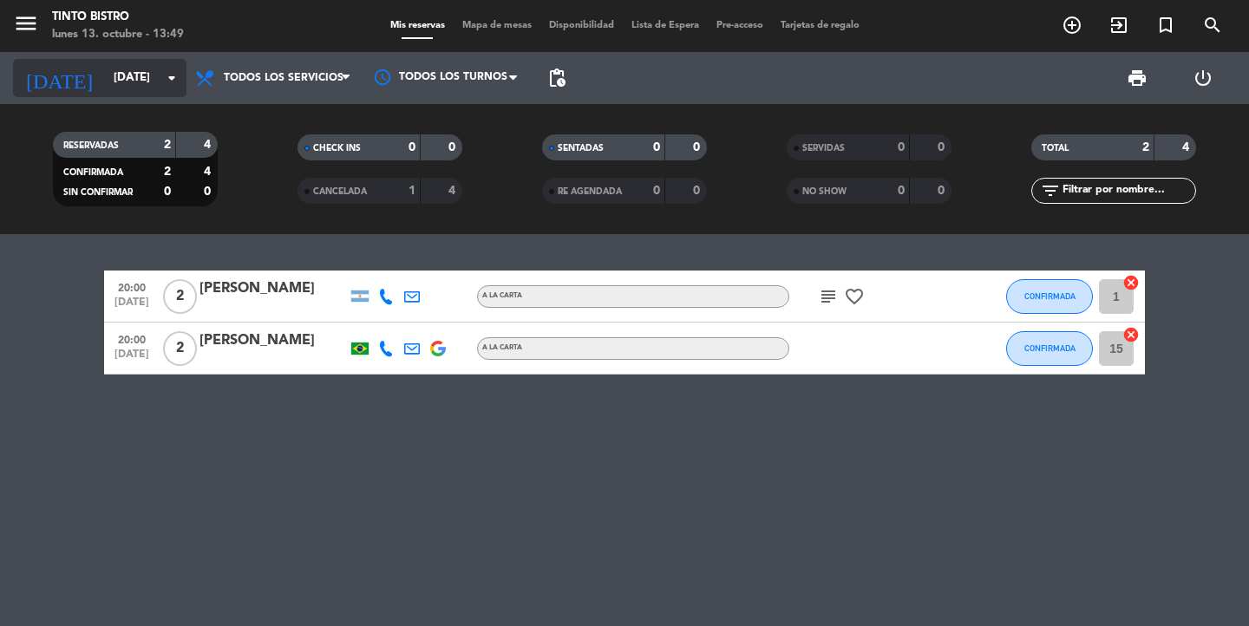
click at [137, 76] on input "[DATE]" at bounding box center [181, 77] width 153 height 31
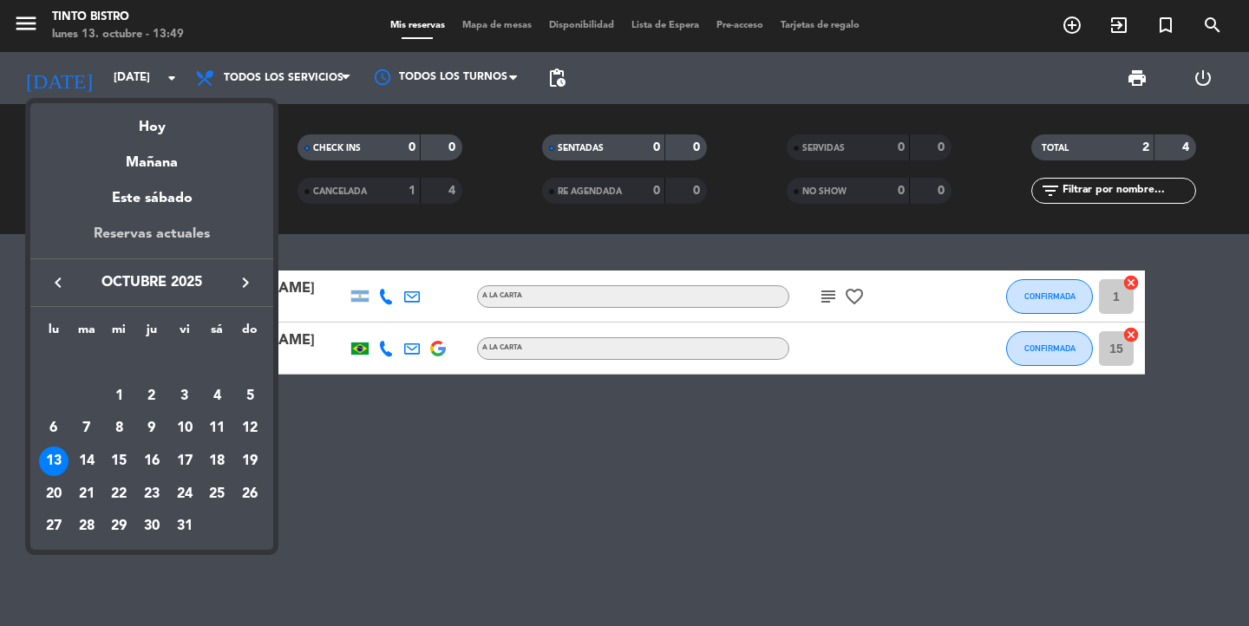
click at [150, 245] on div "Reservas actuales" at bounding box center [151, 241] width 243 height 36
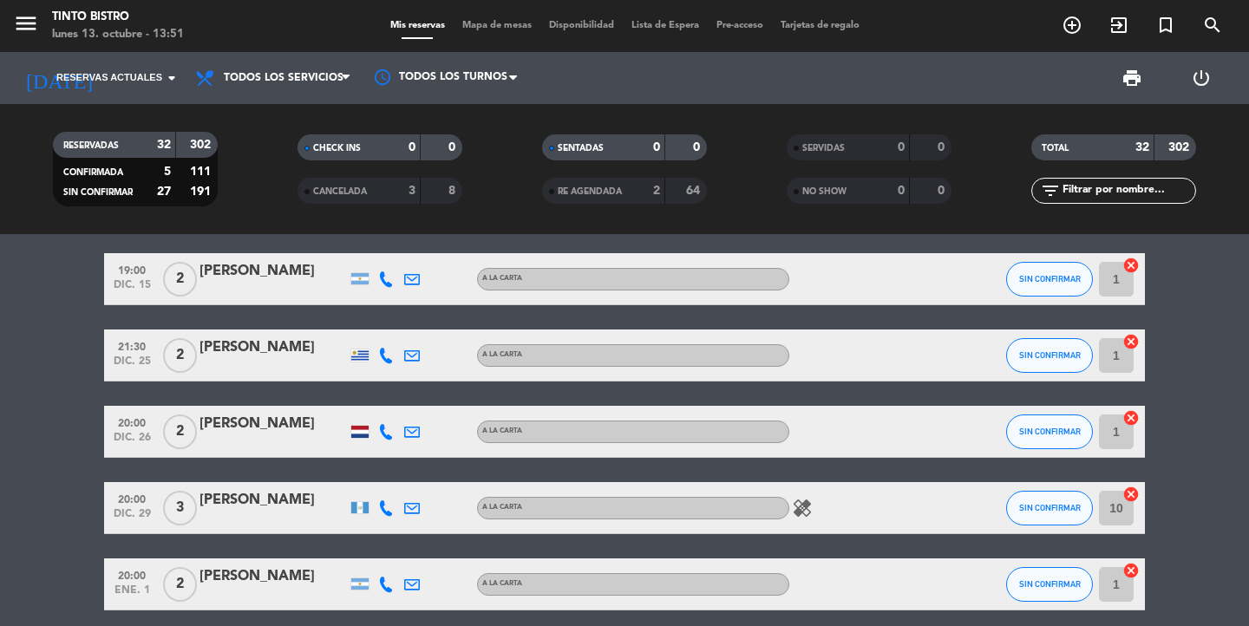
scroll to position [2031, 0]
